Goal: Information Seeking & Learning: Check status

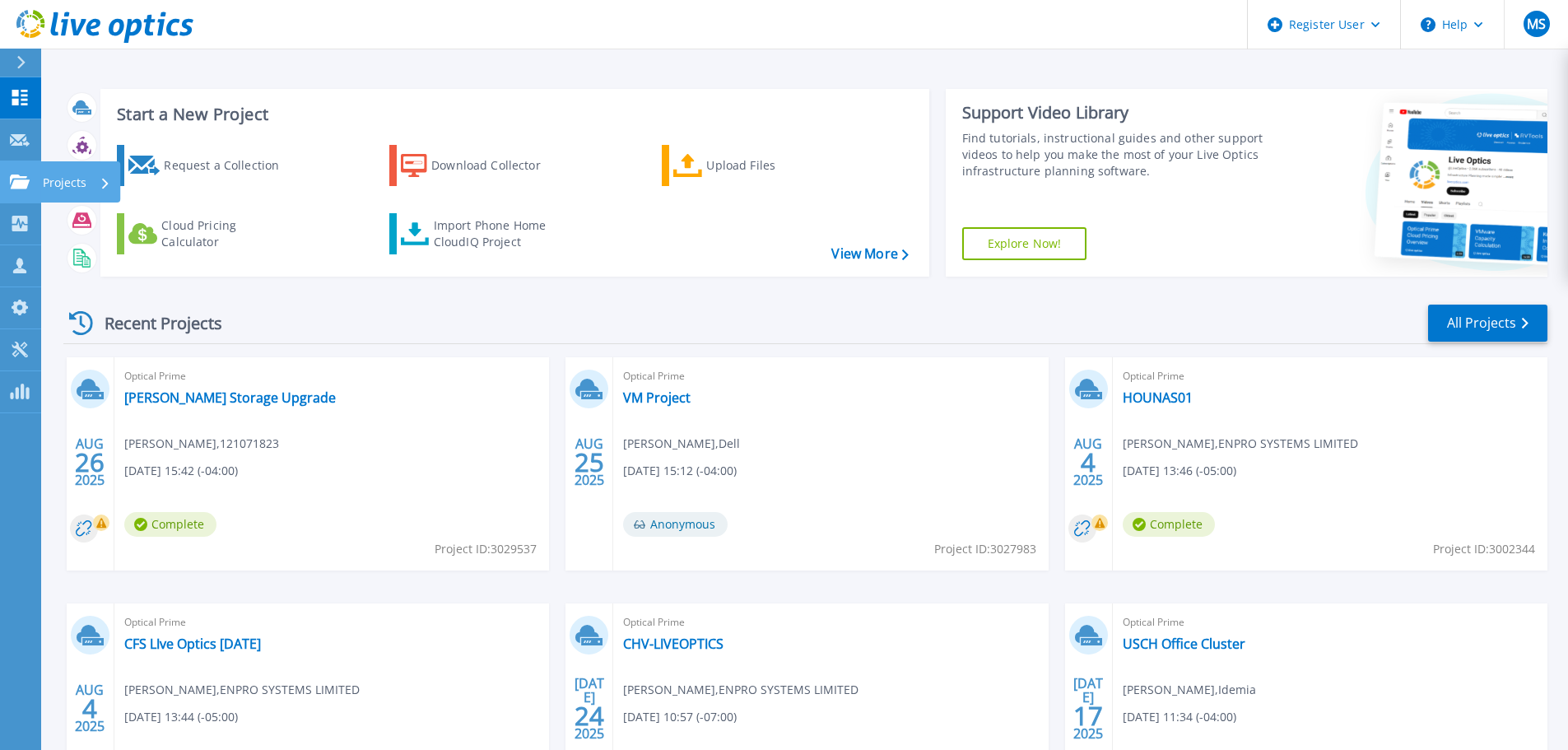
click at [23, 177] on icon at bounding box center [19, 182] width 19 height 14
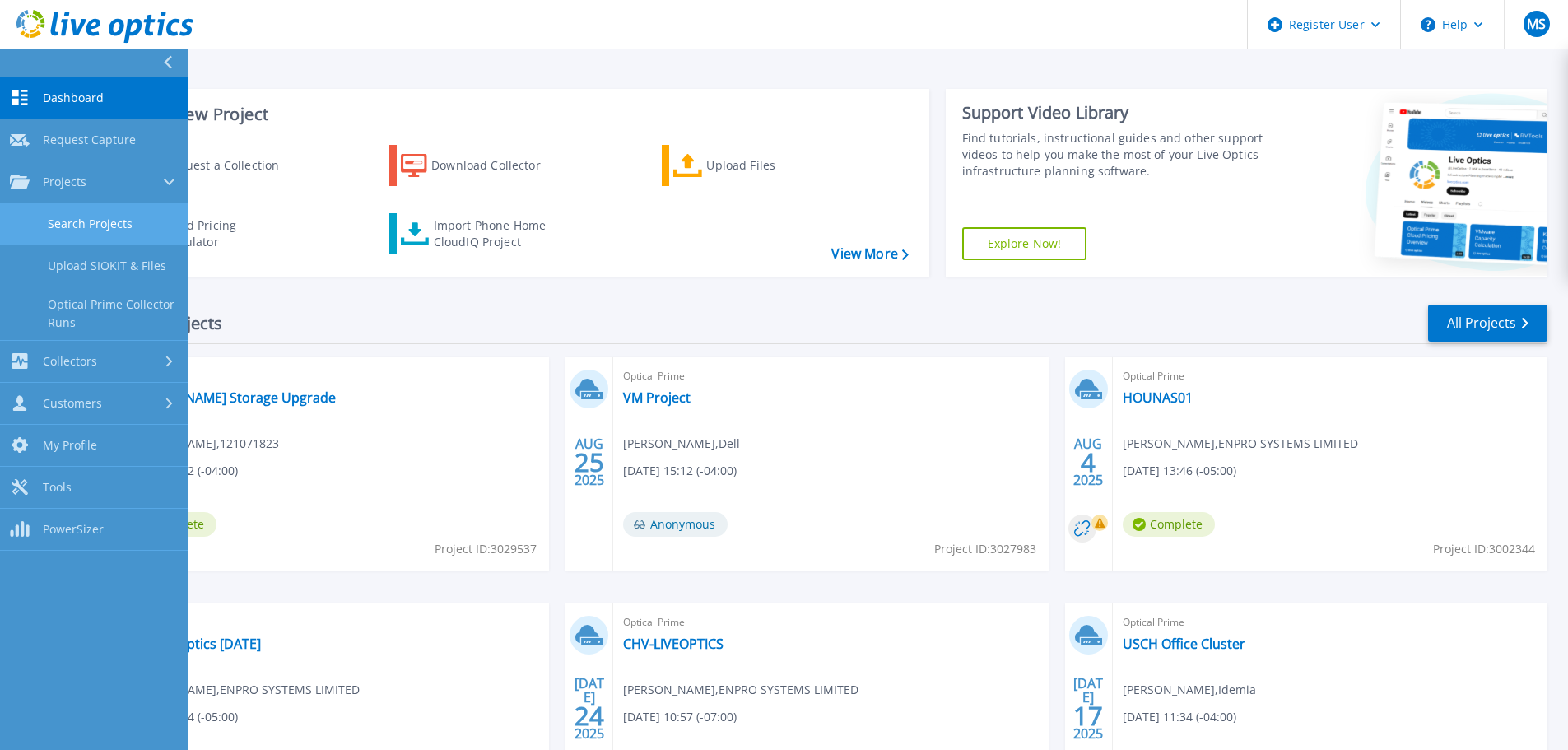
click at [151, 223] on link "Search Projects" at bounding box center [93, 225] width 188 height 42
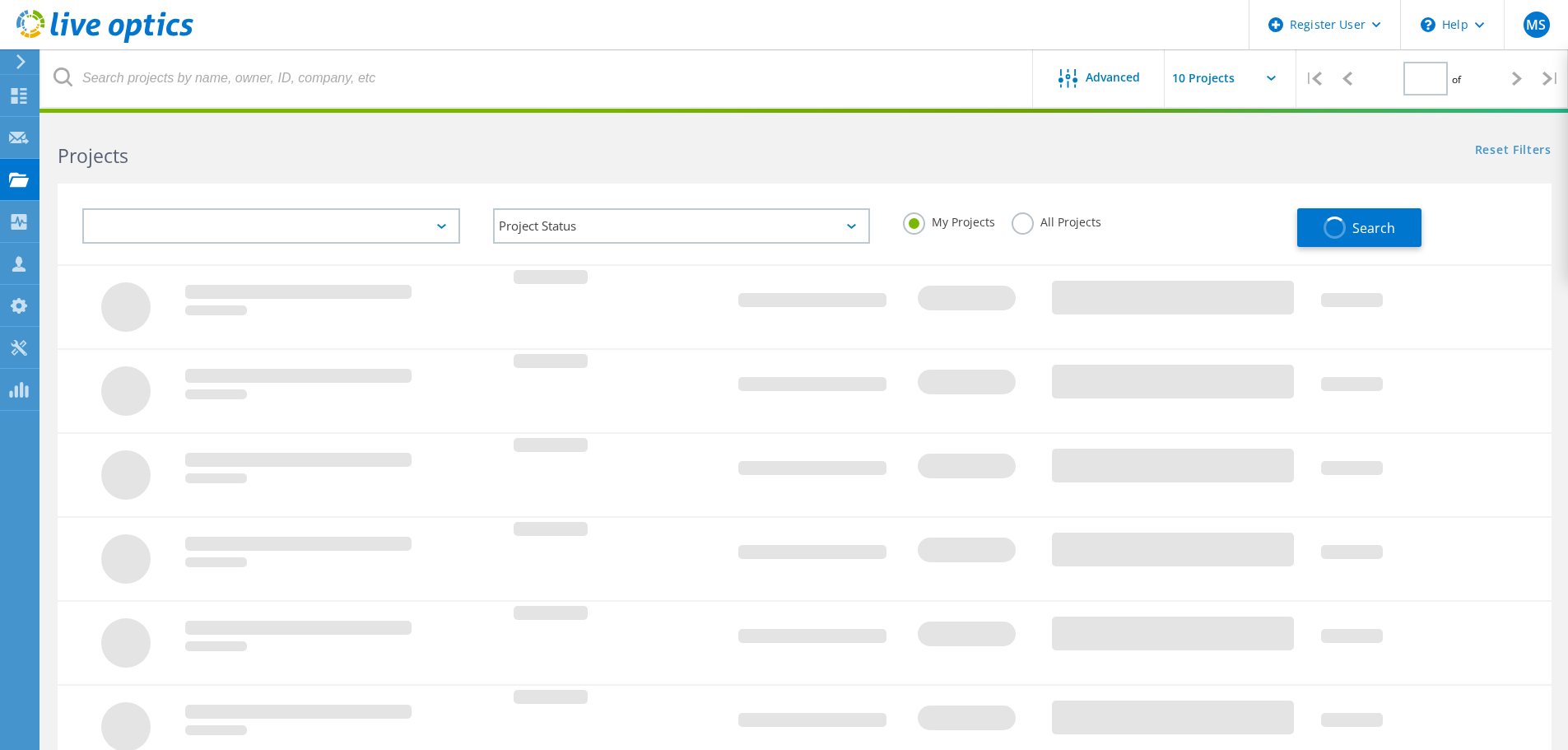
type input "1"
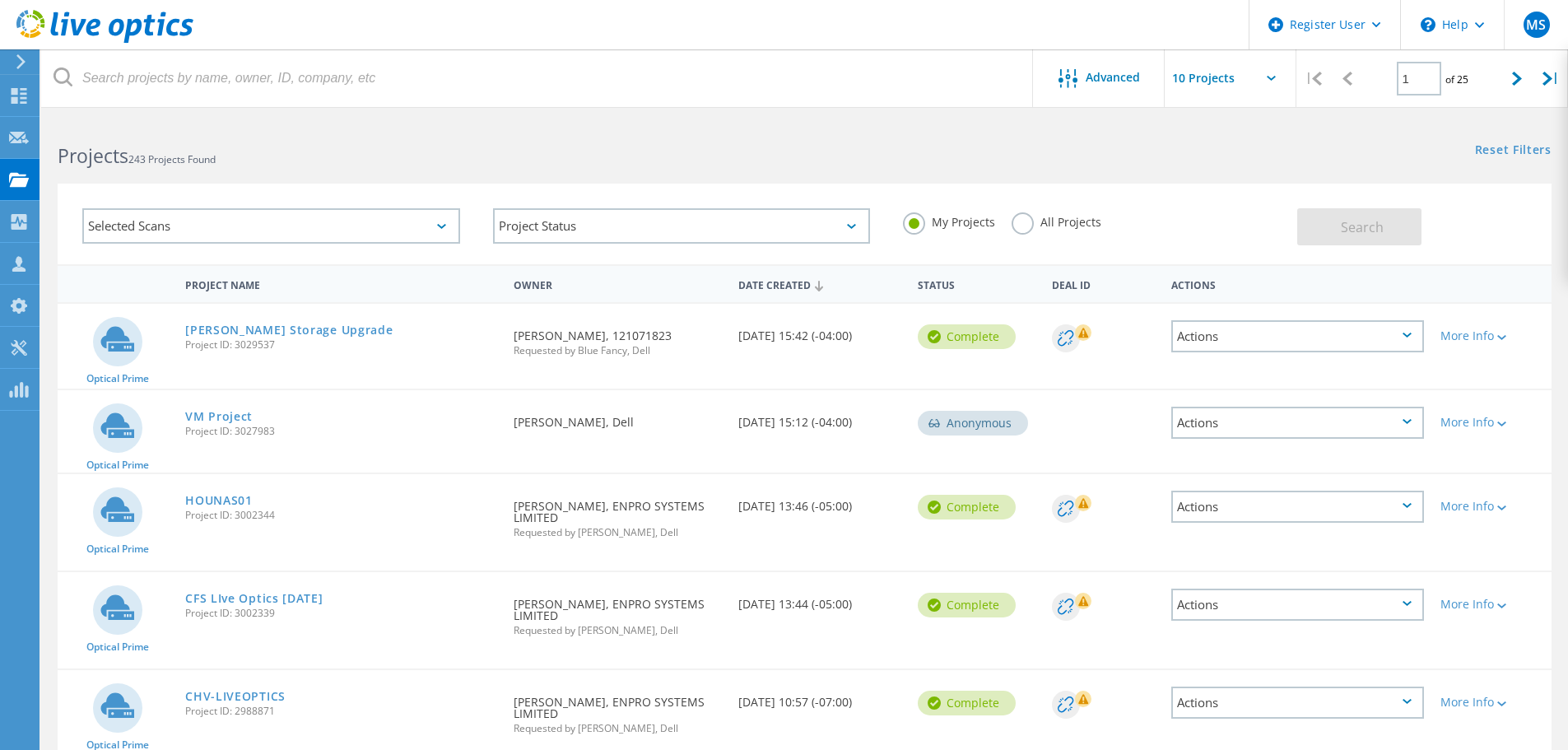
click at [1025, 222] on label "All Projects" at bounding box center [1057, 220] width 90 height 16
click at [0, 0] on input "All Projects" at bounding box center [0, 0] width 0 height 0
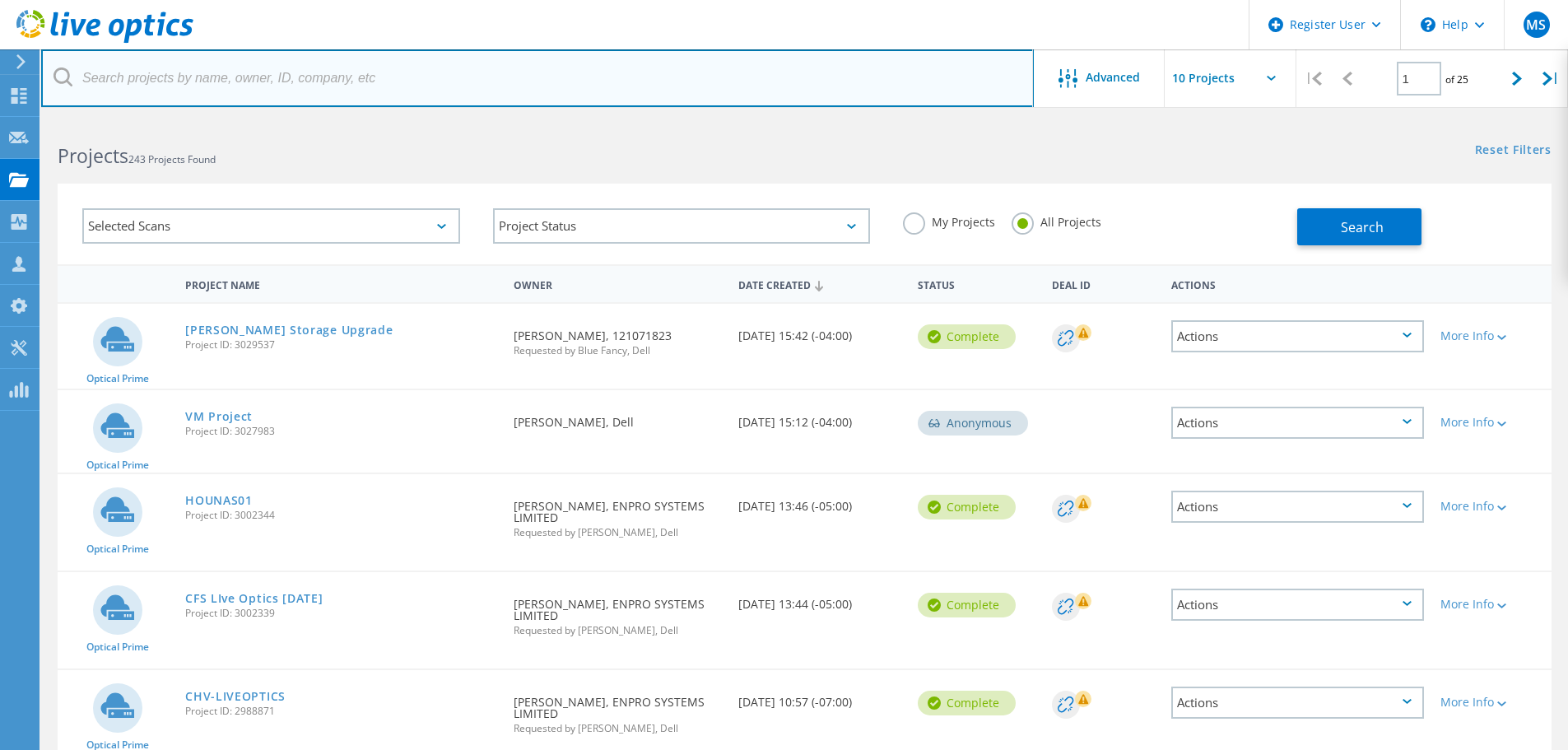
drag, startPoint x: 265, startPoint y: 76, endPoint x: 225, endPoint y: 80, distance: 40.2
click at [254, 78] on input "text" at bounding box center [538, 78] width 992 height 57
click at [240, 86] on input "text" at bounding box center [538, 78] width 992 height 57
type input "IT-TK11-12.17"
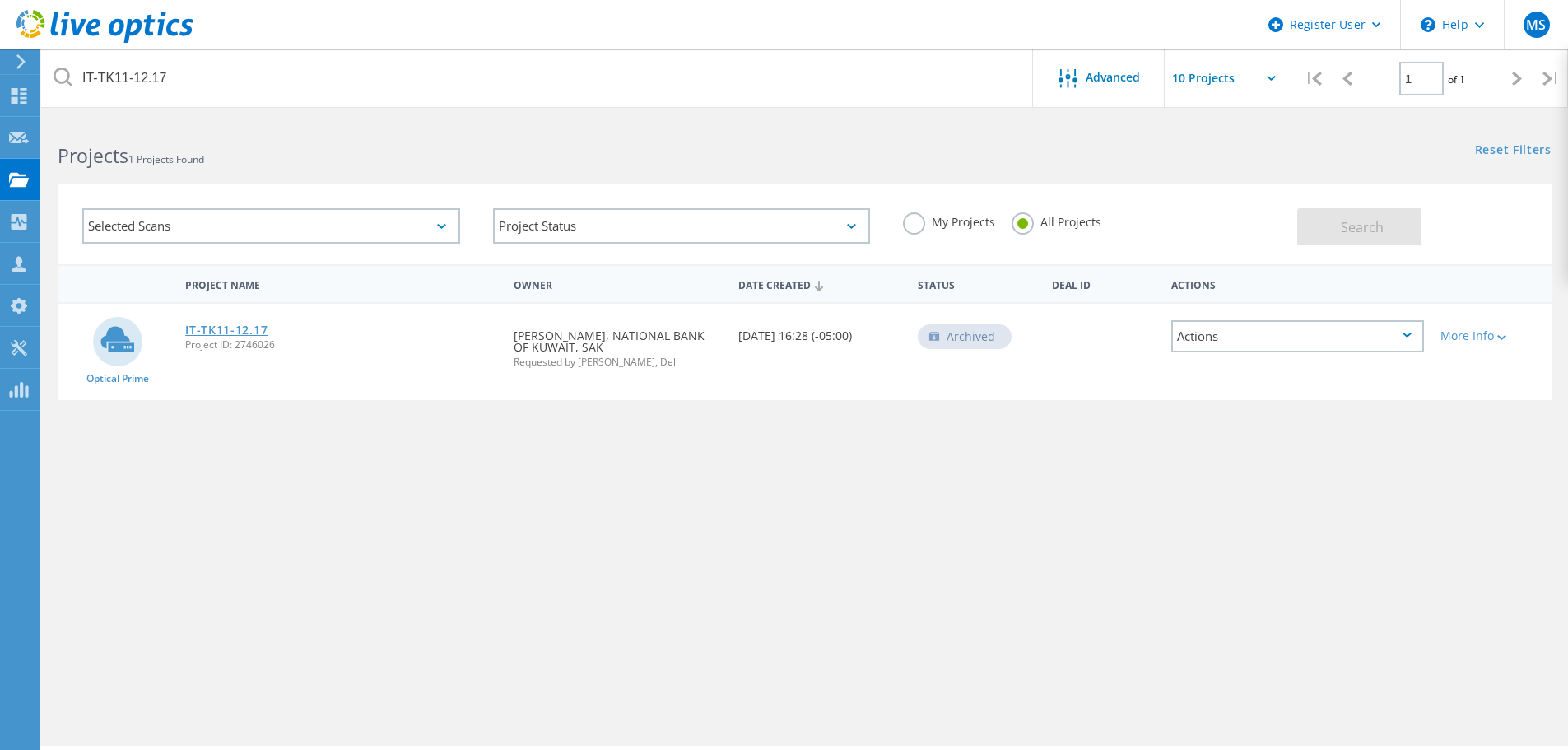
click at [249, 324] on link "IT-TK11-12.17" at bounding box center [226, 330] width 82 height 11
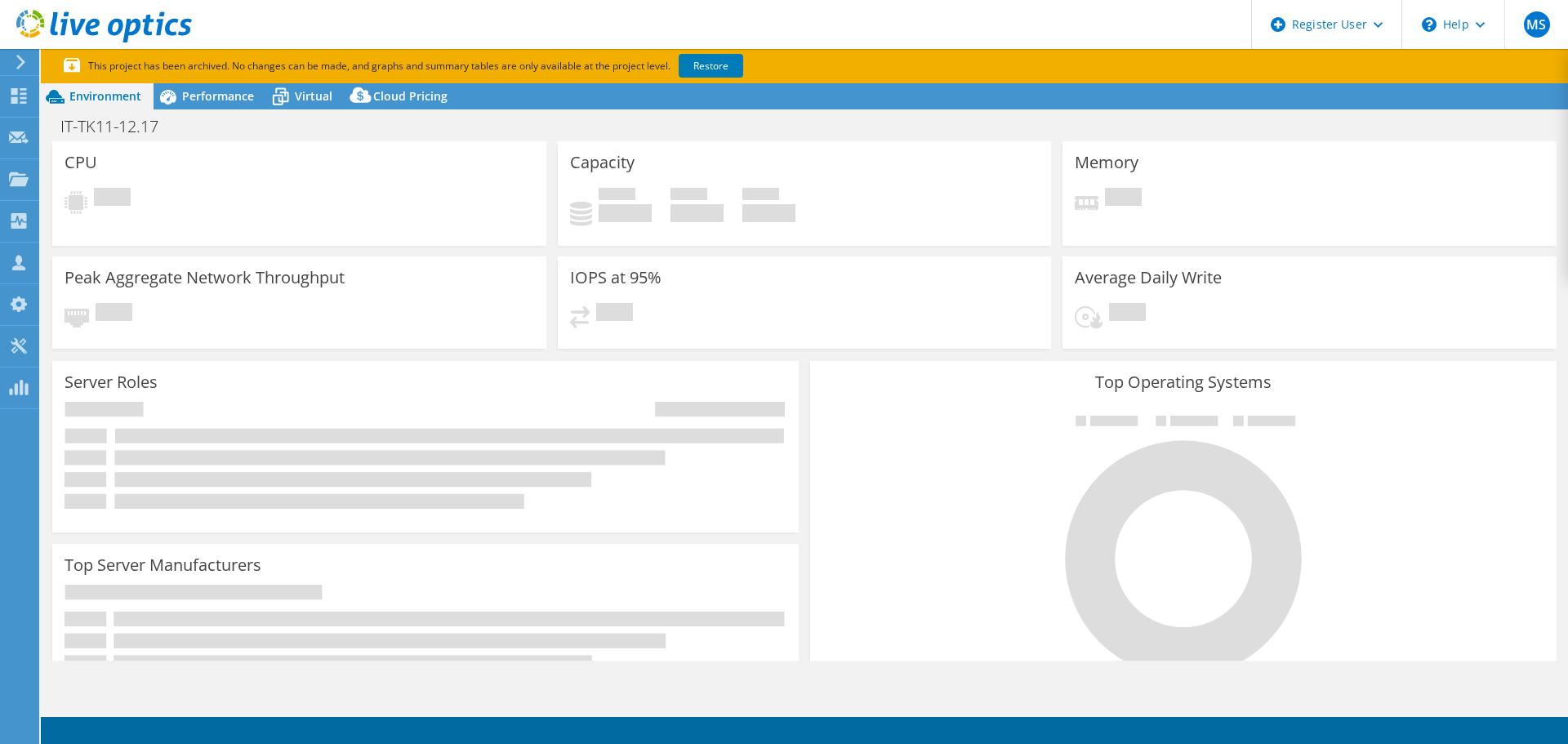
select select "USD"
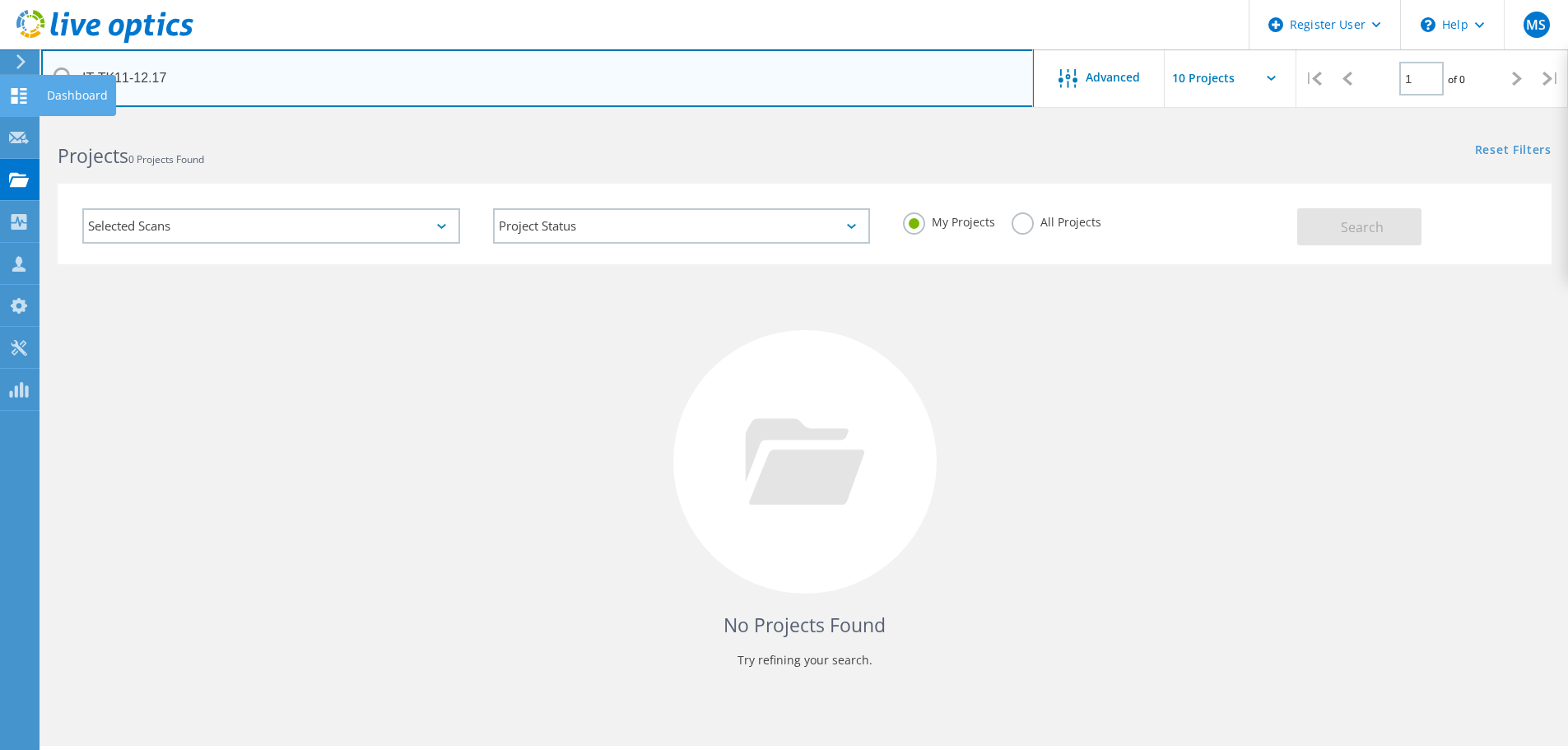
drag, startPoint x: 309, startPoint y: 79, endPoint x: 30, endPoint y: 78, distance: 279.0
click at [33, 119] on div "Register User \n Help Explore Helpful Articles Contact Support MS Dell User Man…" at bounding box center [784, 457] width 1568 height 676
drag, startPoint x: 168, startPoint y: 78, endPoint x: -78, endPoint y: 93, distance: 246.5
click at [0, 93] on html "Register User \n Help Explore Helpful Articles Contact Support MS Dell User Man…" at bounding box center [784, 397] width 1568 height 795
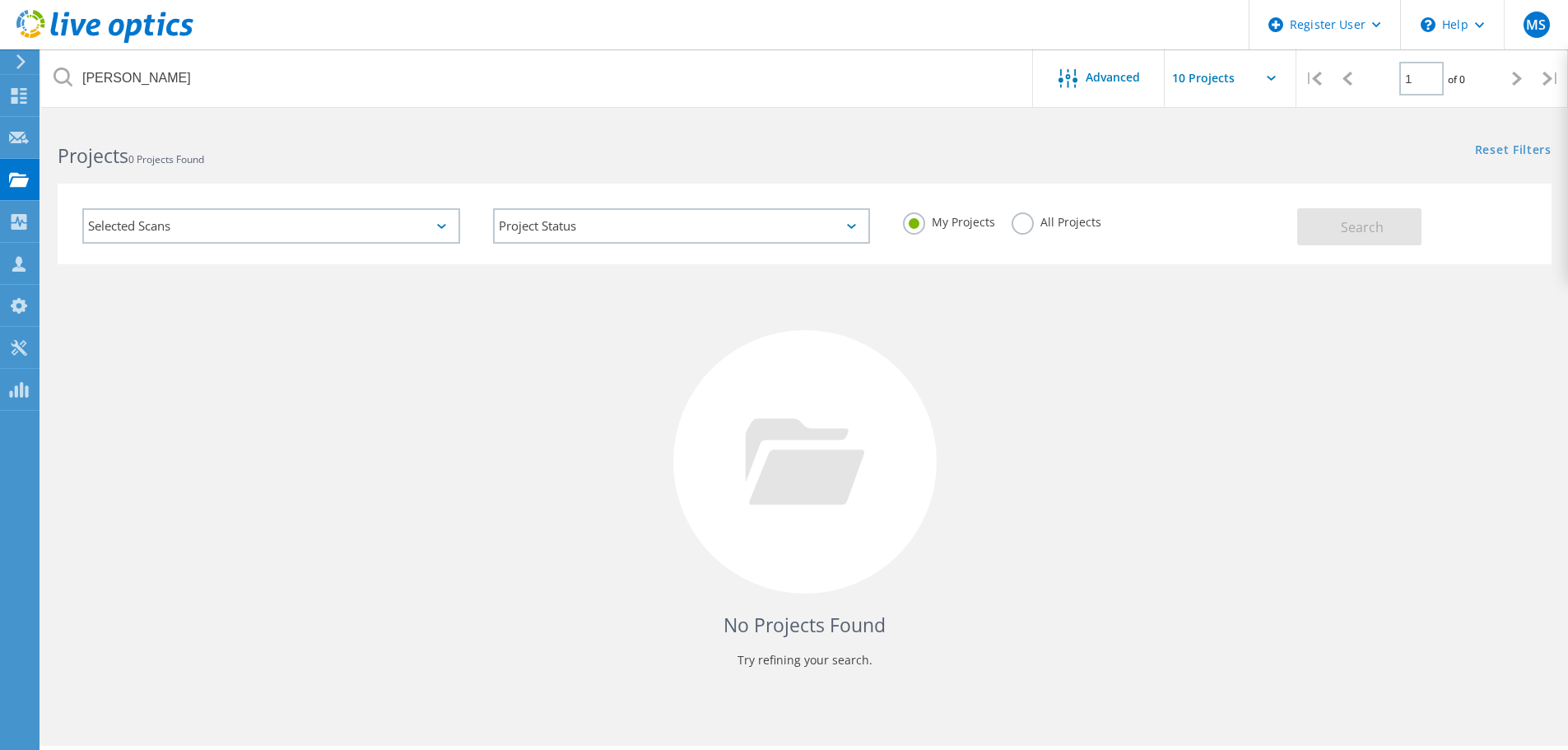
click at [1024, 225] on label "All Projects" at bounding box center [1057, 220] width 90 height 16
click at [0, 0] on input "All Projects" at bounding box center [0, 0] width 0 height 0
click at [1331, 226] on button "Search" at bounding box center [1359, 226] width 124 height 37
click at [286, 222] on div "Selected Scans" at bounding box center [271, 226] width 378 height 35
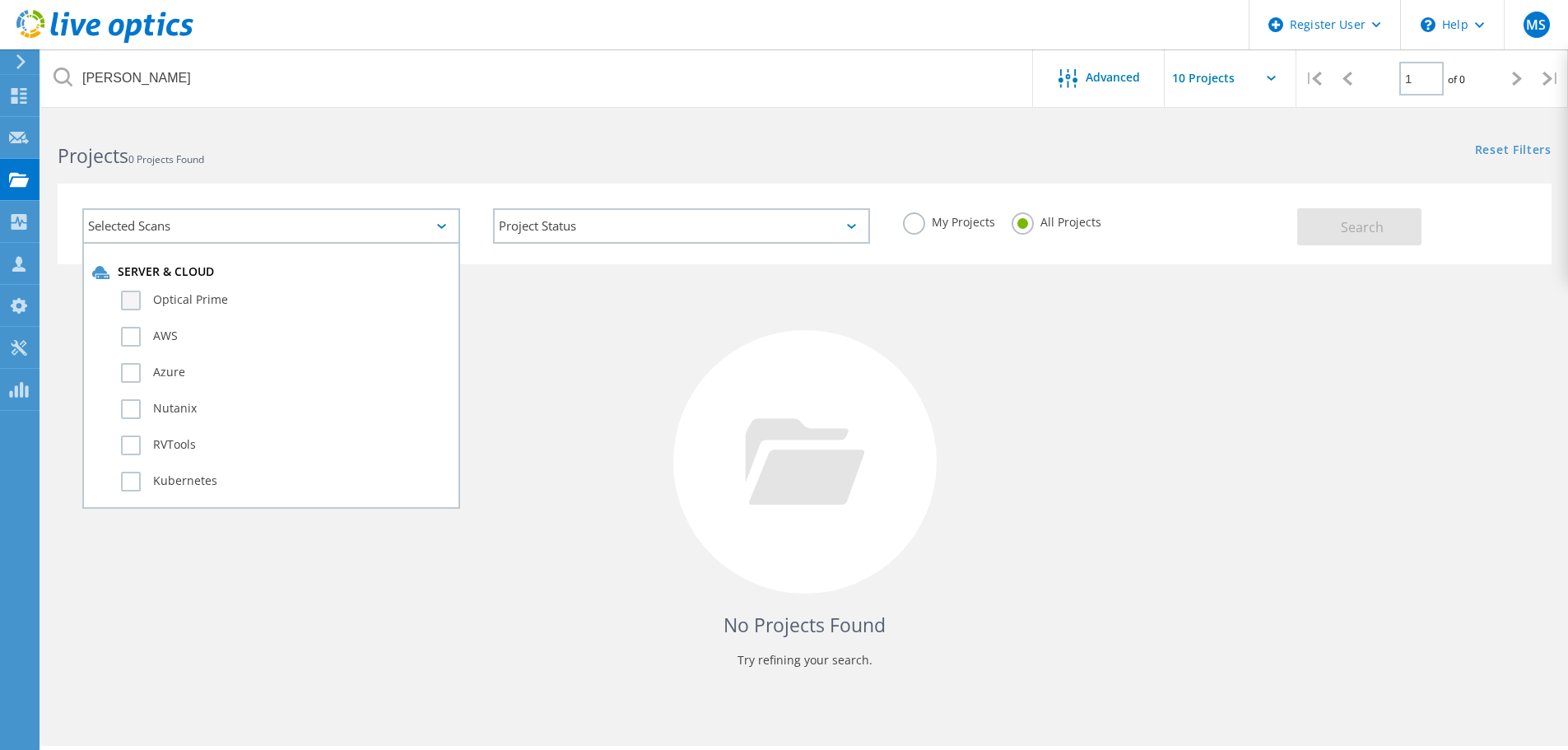
click at [204, 301] on label "Optical Prime" at bounding box center [285, 301] width 329 height 19
click at [0, 0] on input "Optical Prime" at bounding box center [0, 0] width 0 height 0
click at [678, 310] on div "No Projects Found Try refining your search." at bounding box center [804, 477] width 1494 height 426
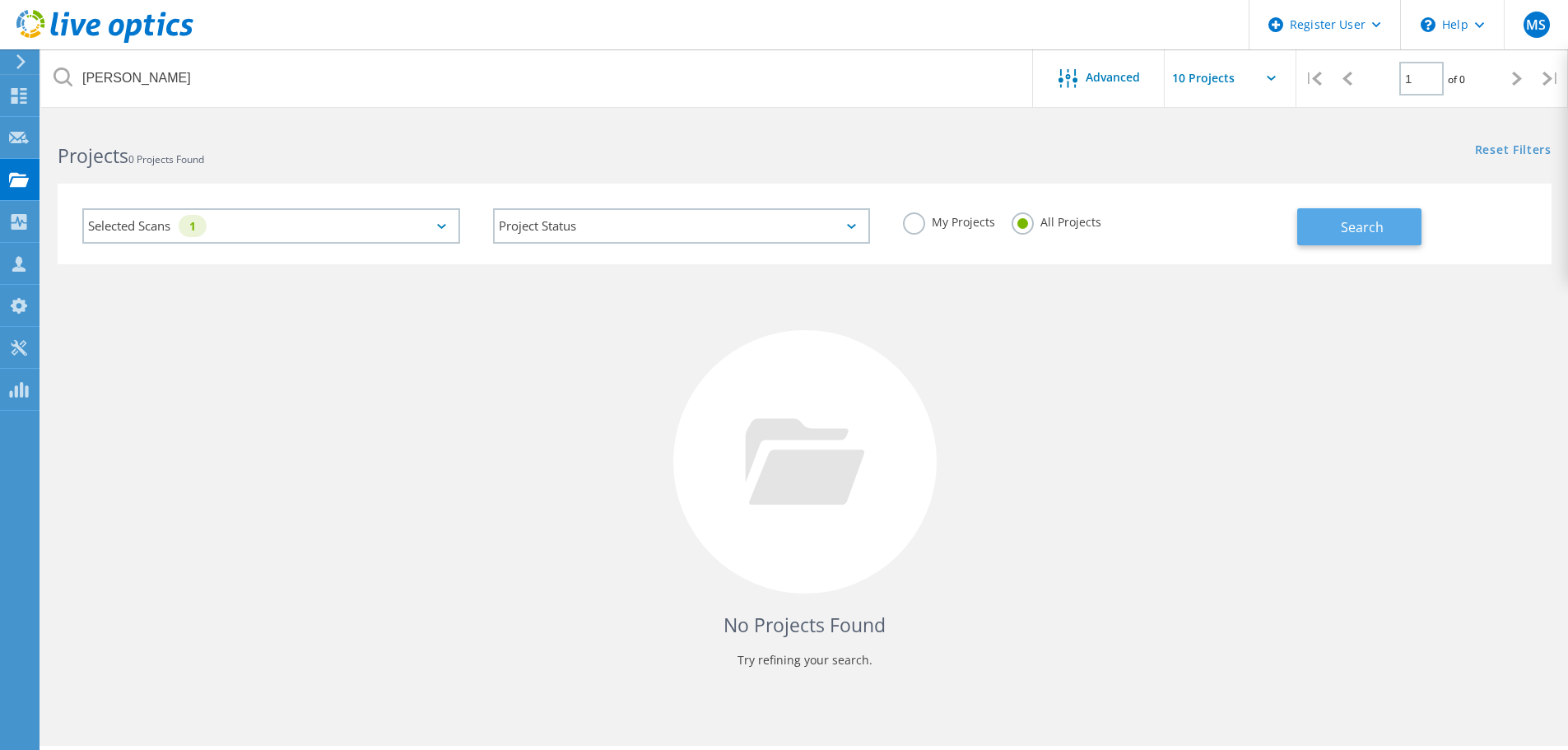
click at [1343, 242] on button "Search" at bounding box center [1359, 226] width 124 height 37
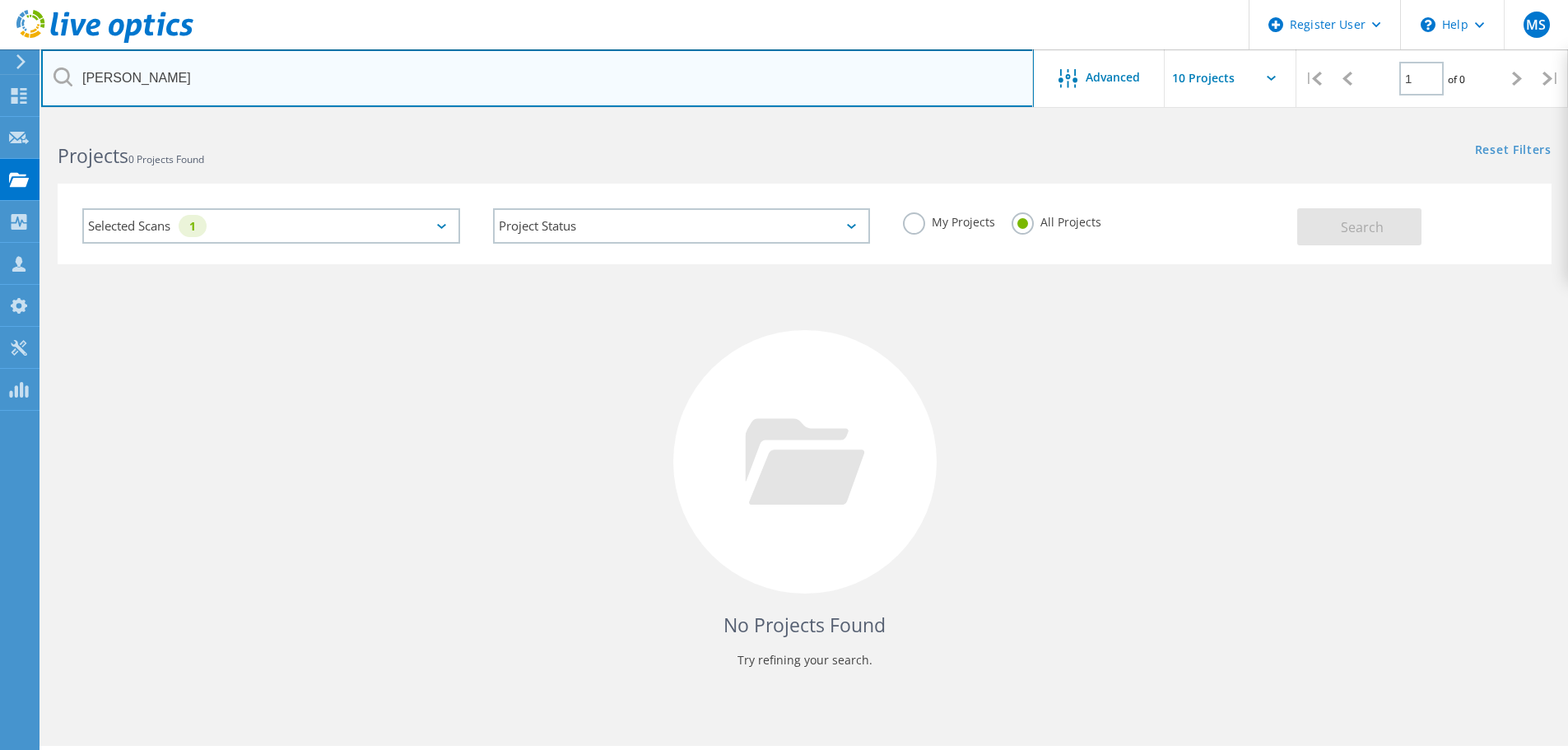
drag, startPoint x: 198, startPoint y: 81, endPoint x: 44, endPoint y: 72, distance: 154.3
click at [44, 72] on input "Tony Kam" at bounding box center [538, 78] width 992 height 57
type input "National Bank of Kuwait"
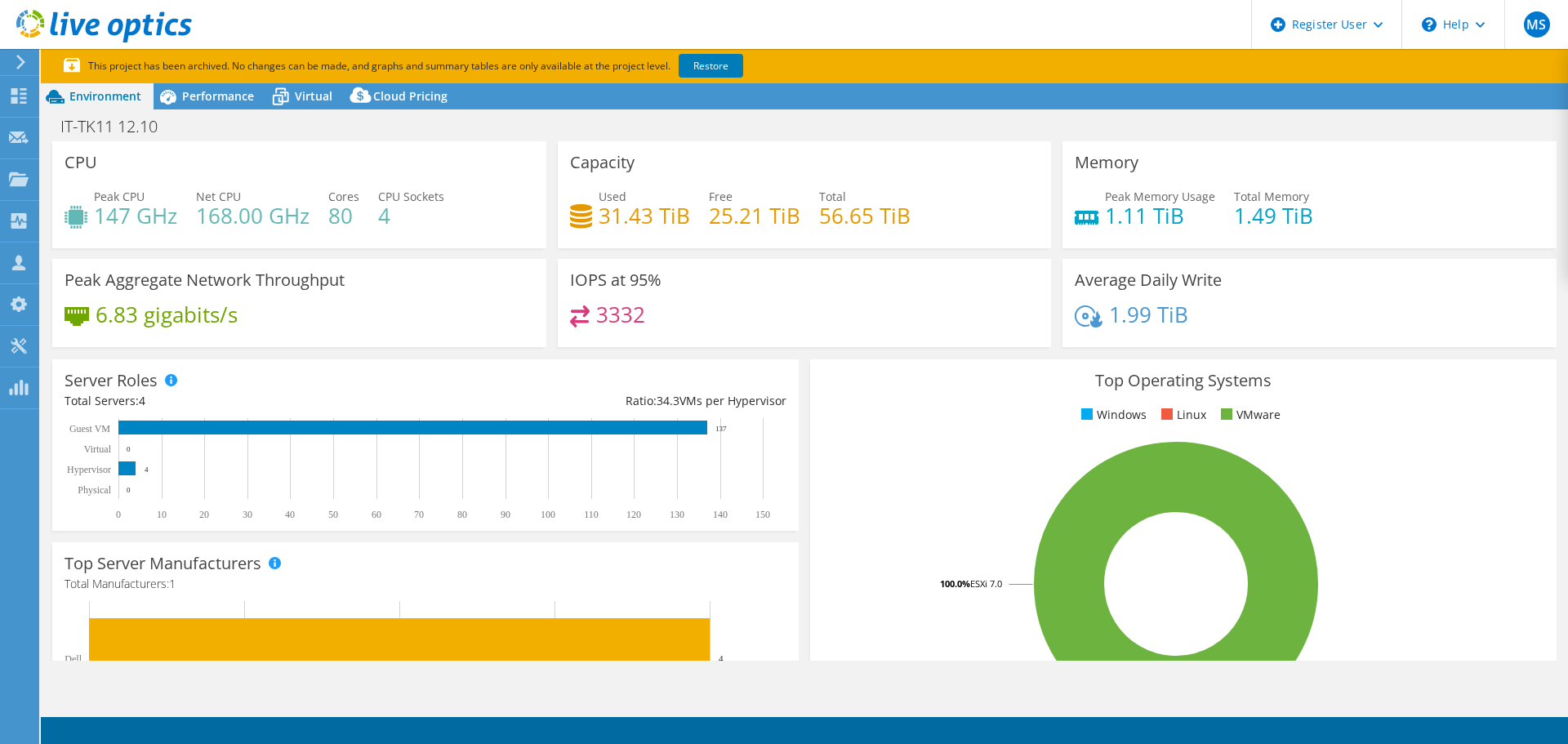
select select "USD"
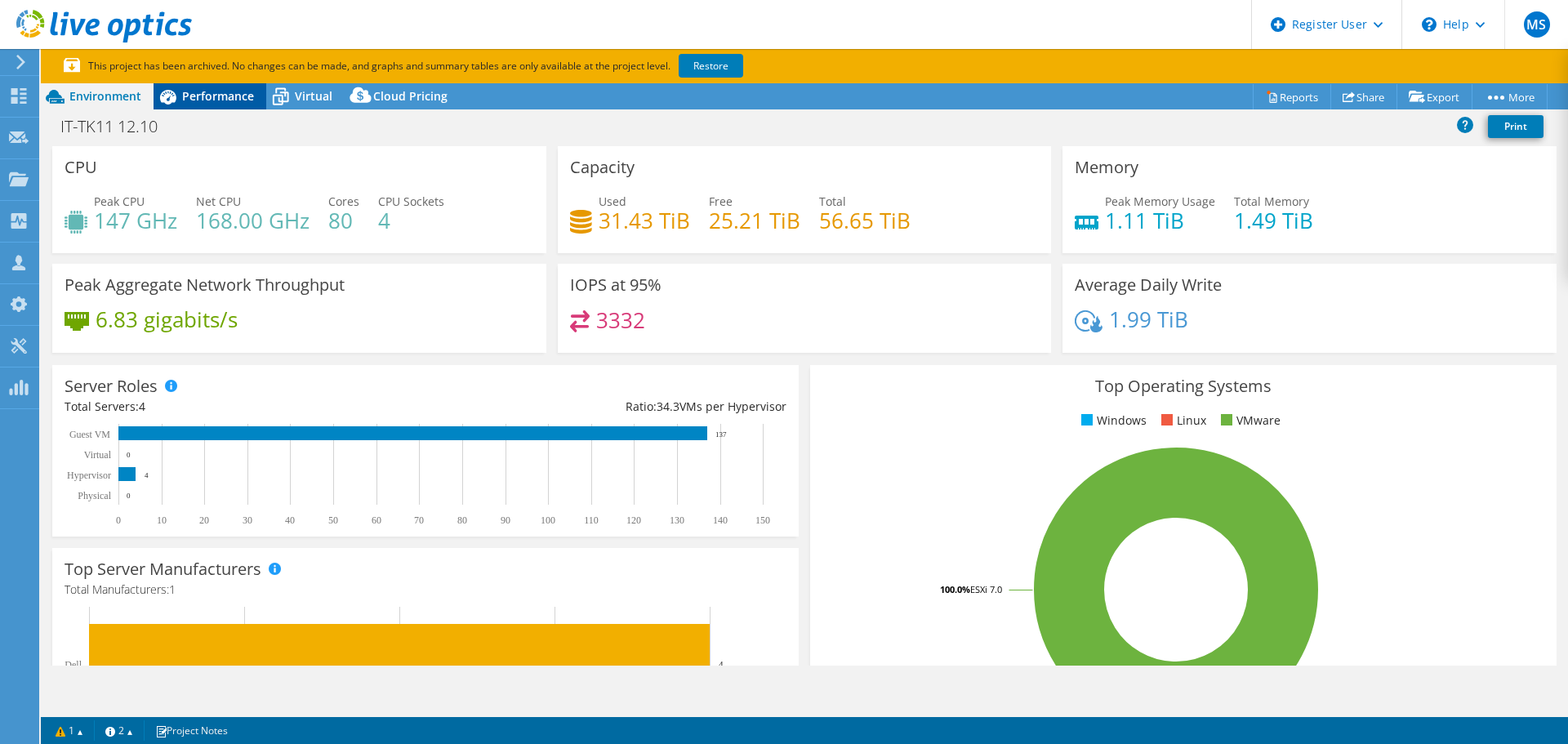
click at [228, 91] on span "Performance" at bounding box center [218, 96] width 72 height 16
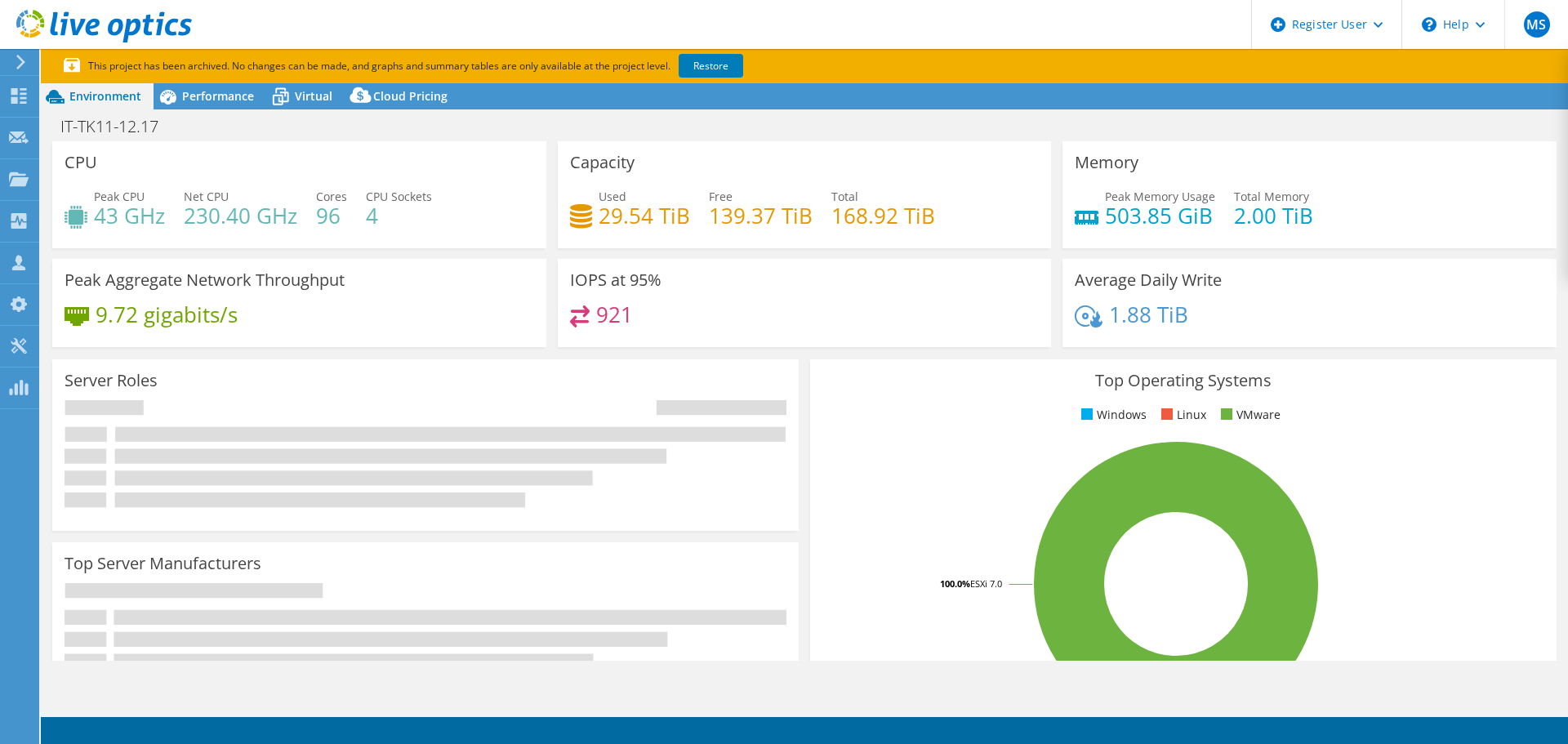
select select "USD"
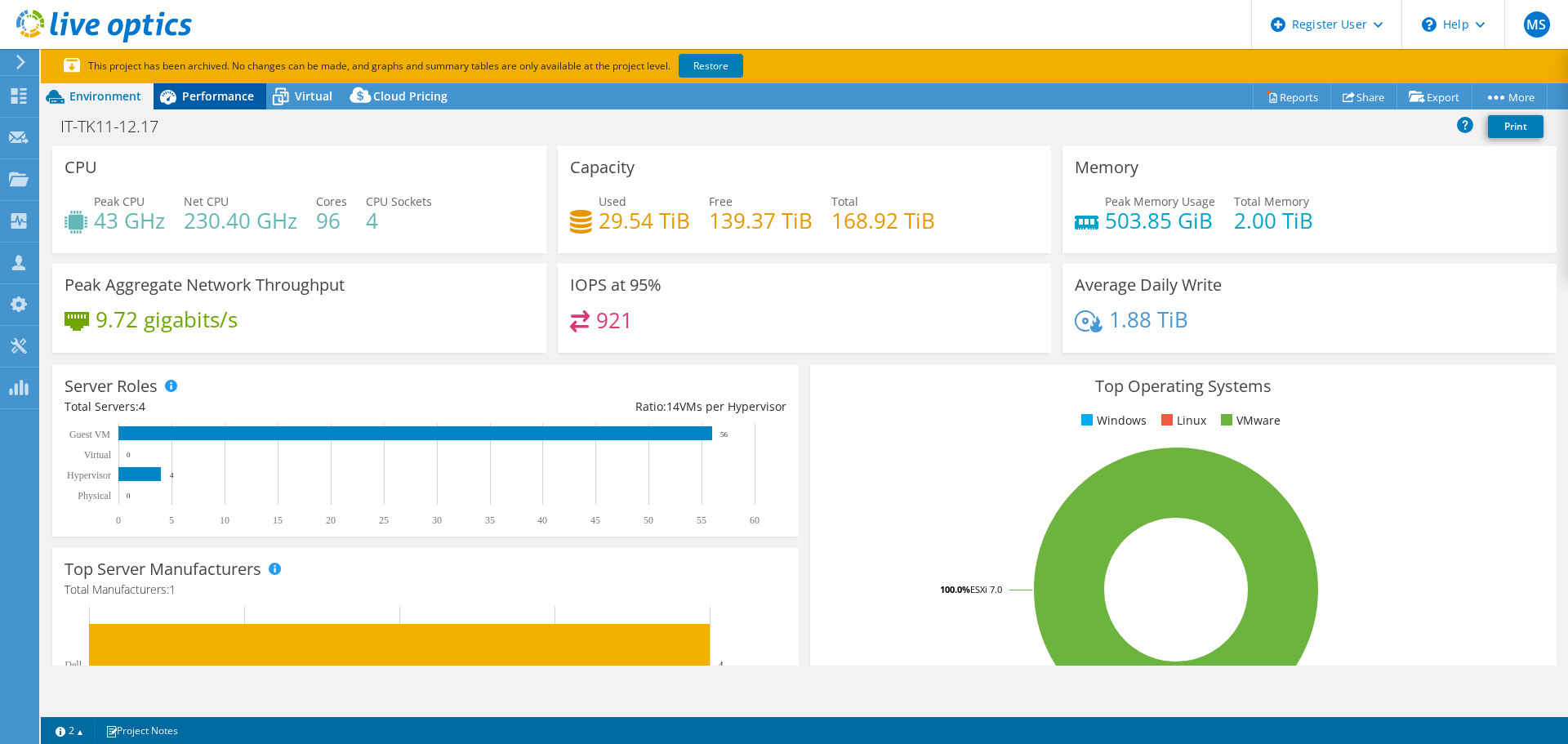
click at [222, 100] on span "Performance" at bounding box center [218, 96] width 72 height 16
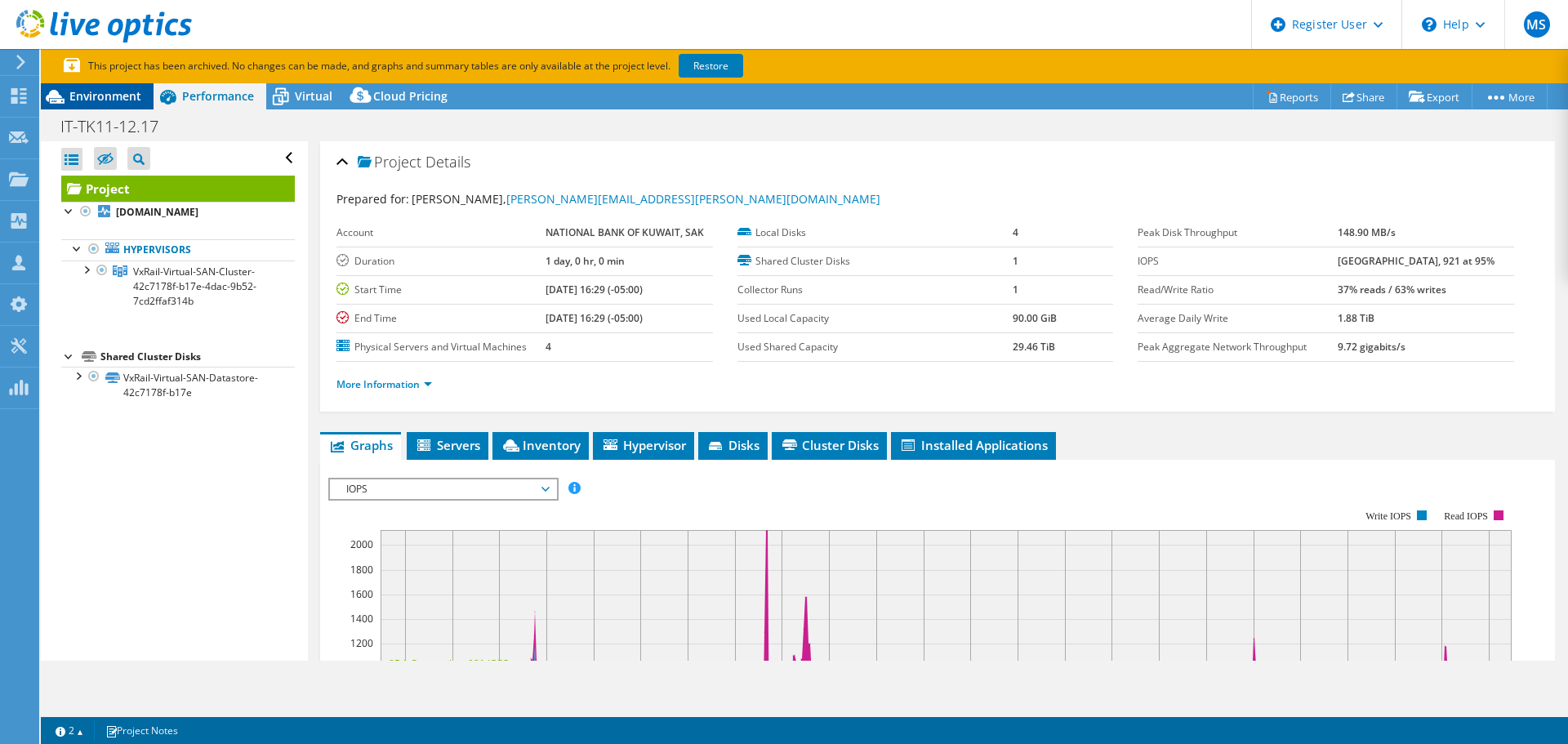
click at [95, 99] on span "Environment" at bounding box center [105, 96] width 72 height 16
